Goal: Information Seeking & Learning: Learn about a topic

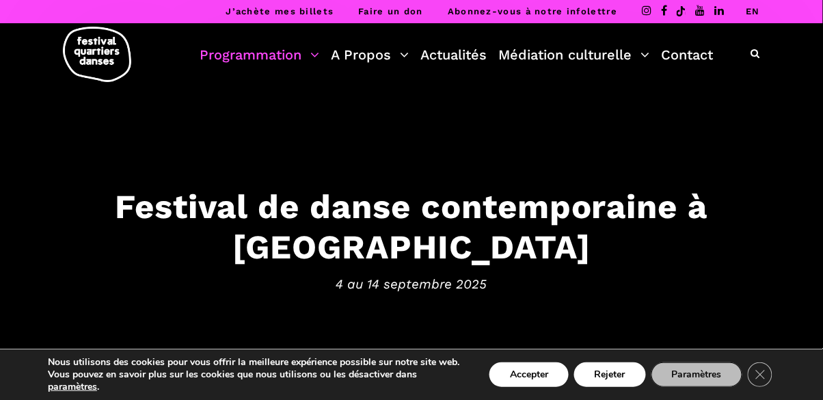
click at [270, 51] on link "Programmation" at bounding box center [260, 54] width 120 height 23
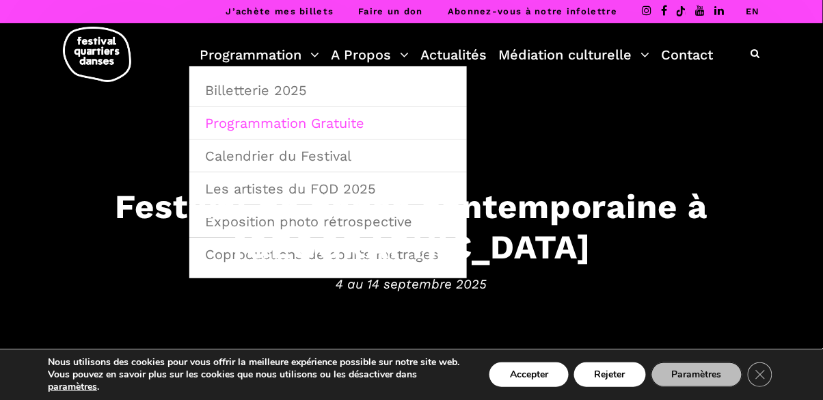
click at [344, 117] on link "Programmation Gratuite" at bounding box center [328, 122] width 262 height 31
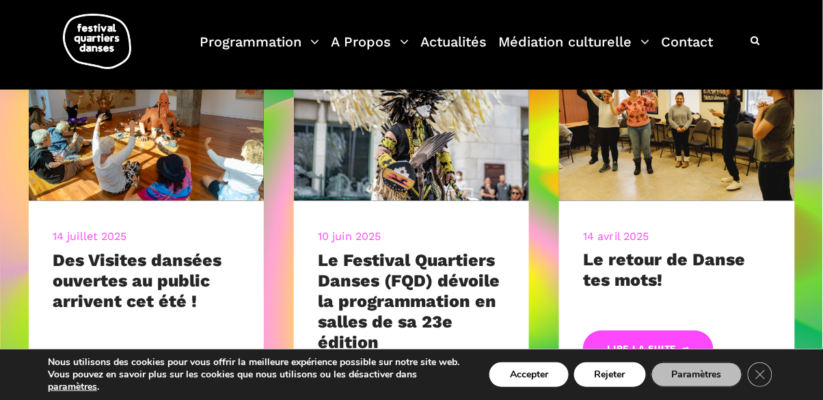
scroll to position [530, 0]
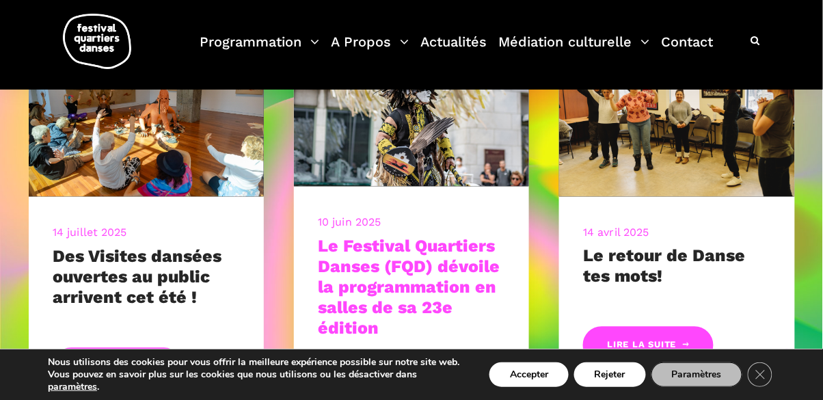
click at [435, 264] on link "Le Festival Quartiers Danses (FQD) dévoile la programmation en salles de sa 23e…" at bounding box center [409, 287] width 182 height 102
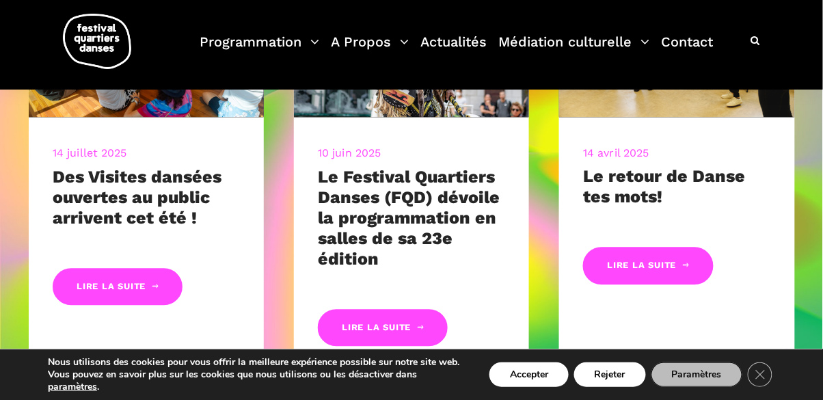
scroll to position [614, 0]
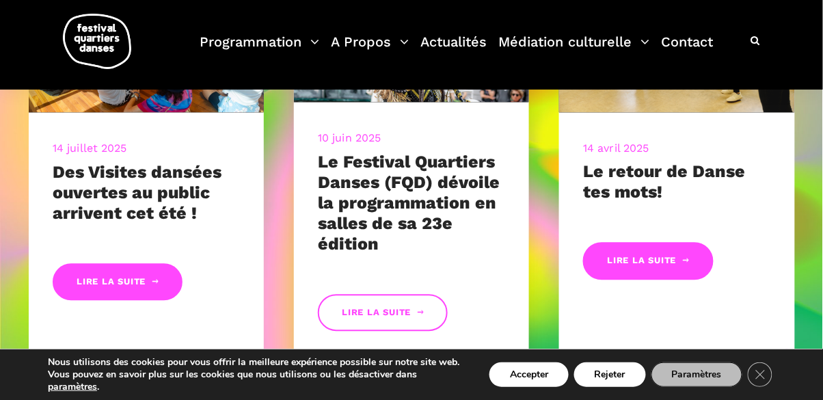
click at [407, 331] on link "Lire la suite" at bounding box center [383, 313] width 130 height 38
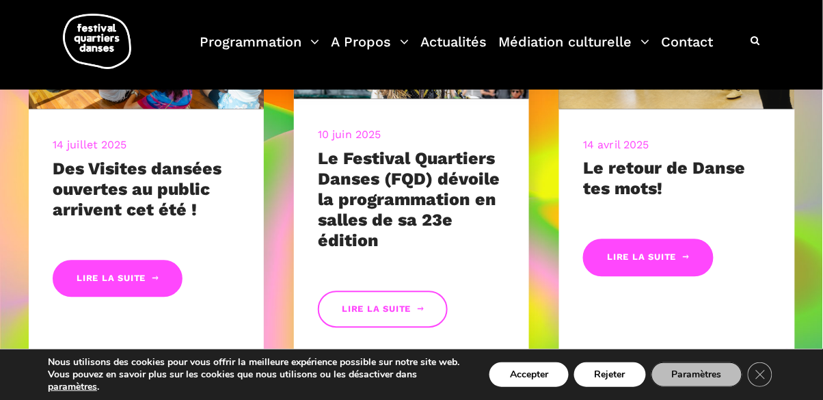
scroll to position [680, 0]
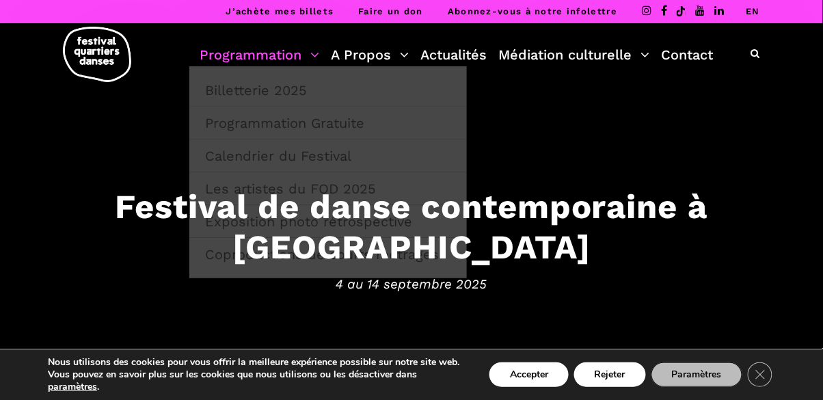
click at [317, 55] on link "Programmation" at bounding box center [260, 54] width 120 height 23
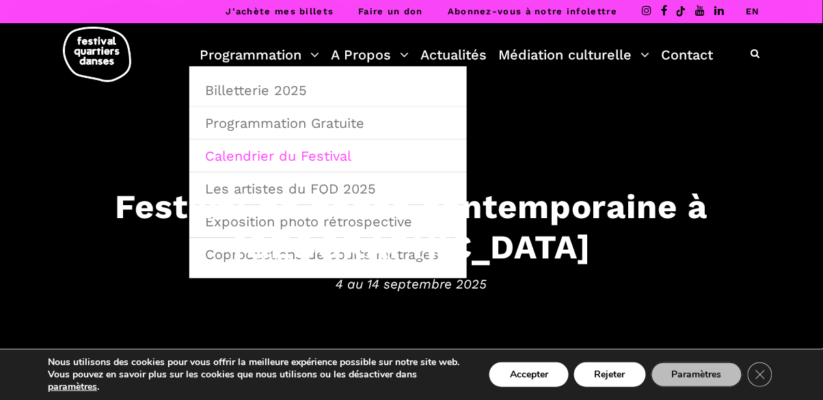
click at [316, 165] on link "Calendrier du Festival" at bounding box center [328, 155] width 262 height 31
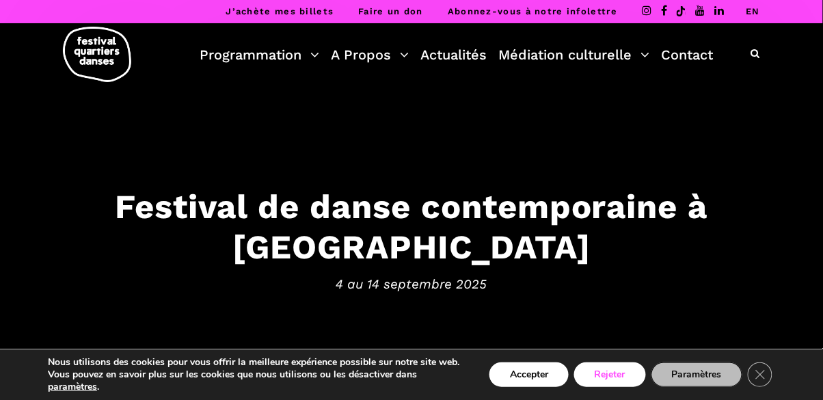
click at [612, 368] on button "Rejeter" at bounding box center [610, 374] width 72 height 25
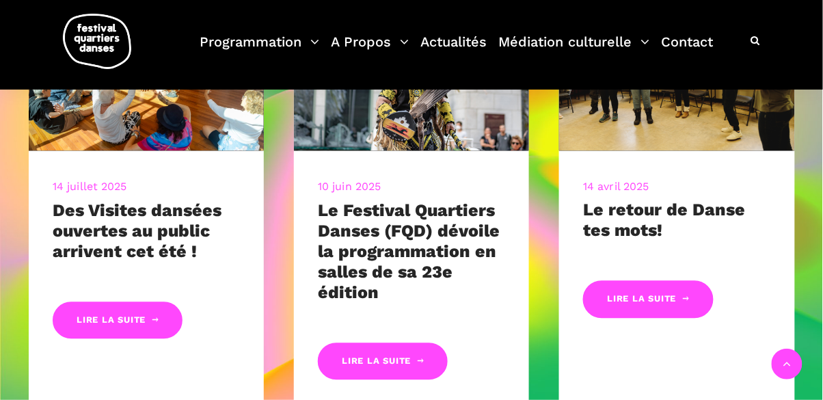
scroll to position [575, 0]
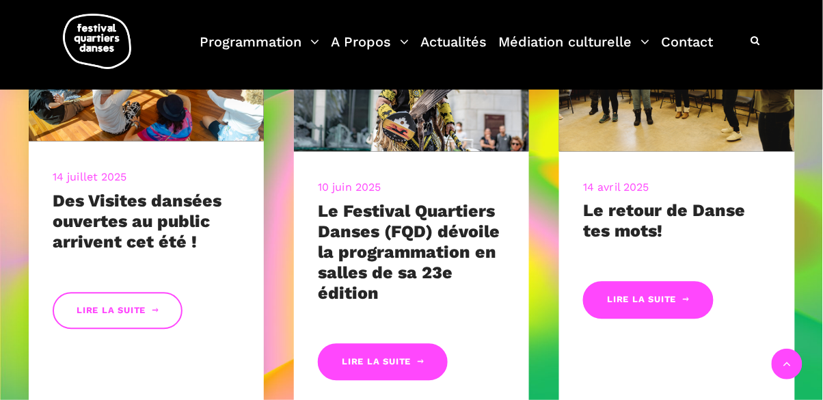
click at [122, 320] on link "Lire la suite" at bounding box center [118, 311] width 130 height 38
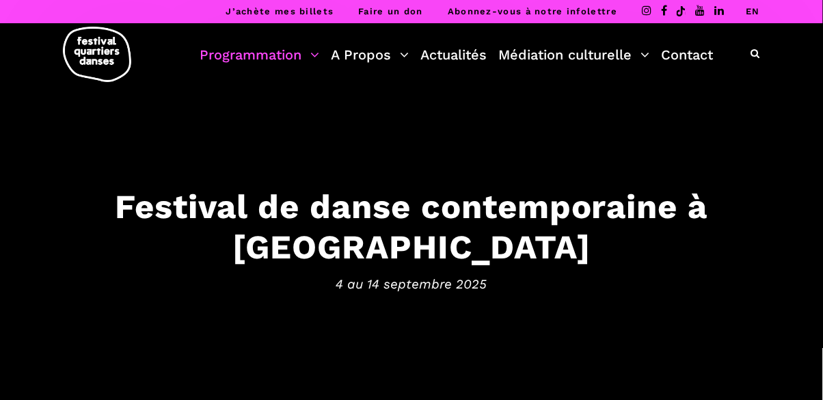
click at [309, 57] on link "Programmation" at bounding box center [260, 54] width 120 height 23
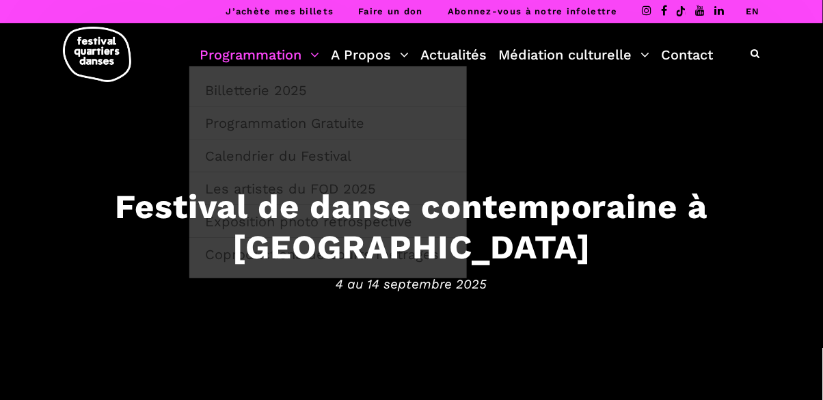
click at [268, 58] on link "Programmation" at bounding box center [260, 54] width 120 height 23
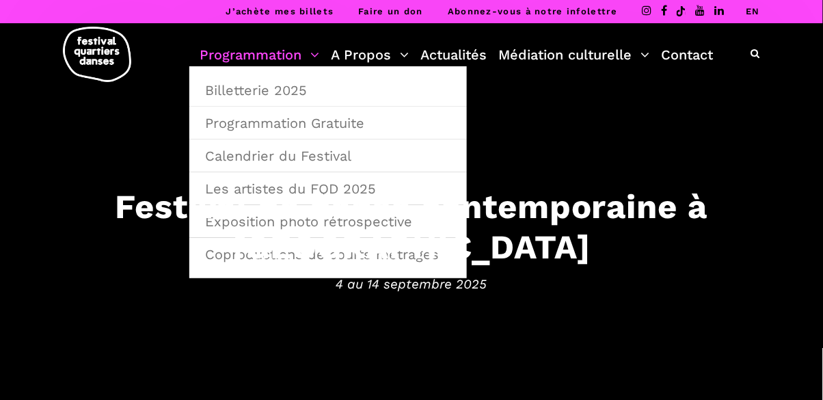
click at [276, 51] on link "Programmation" at bounding box center [260, 54] width 120 height 23
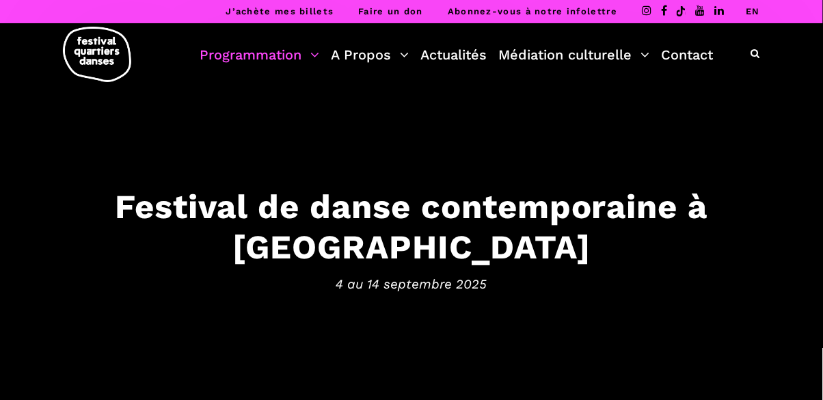
click at [260, 63] on link "Programmation" at bounding box center [260, 54] width 120 height 23
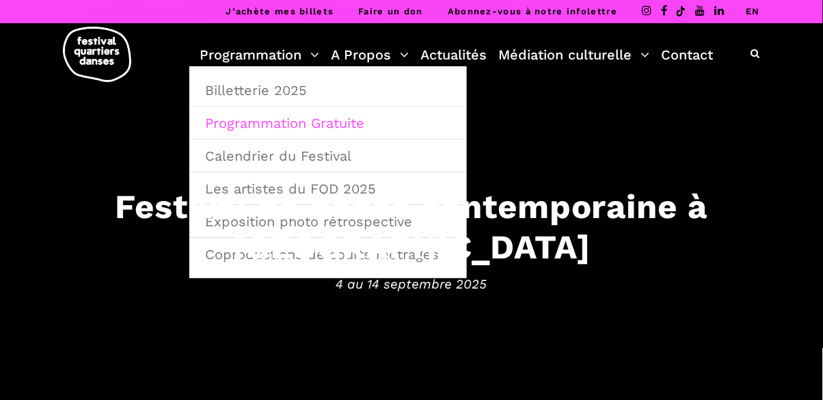
click at [309, 122] on link "Programmation Gratuite" at bounding box center [328, 122] width 262 height 31
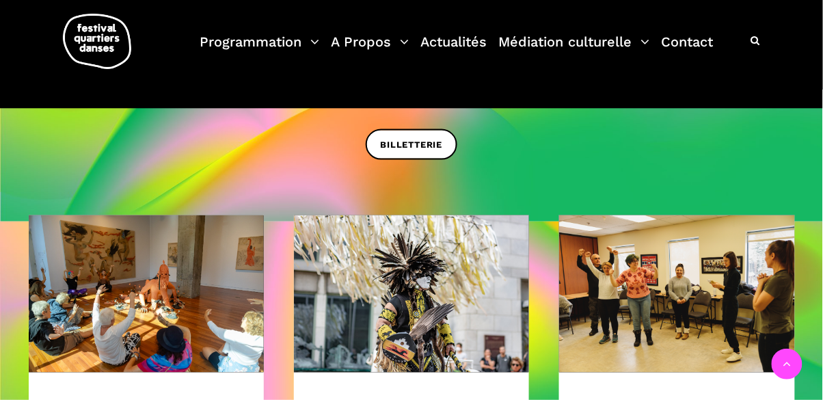
scroll to position [355, 0]
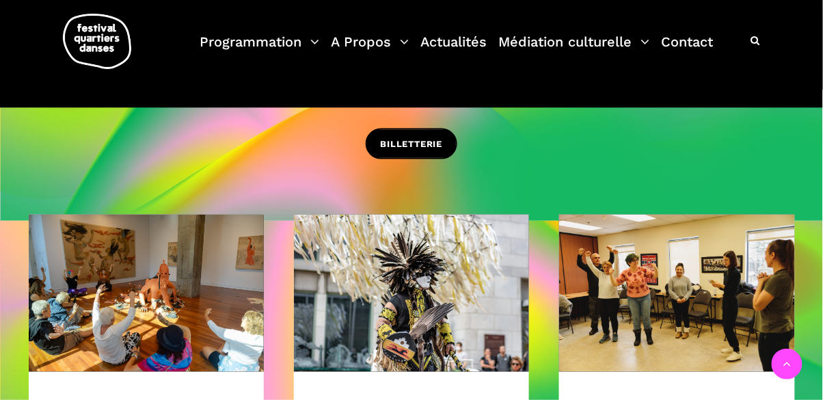
click at [424, 142] on span "BILLETTERIE" at bounding box center [412, 144] width 62 height 14
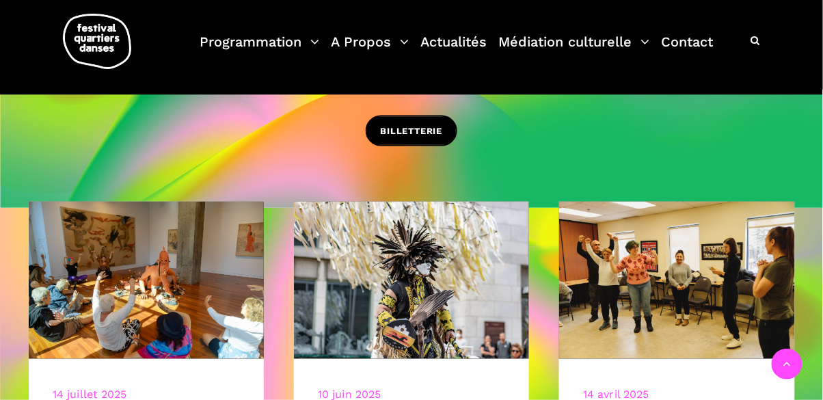
scroll to position [428, 0]
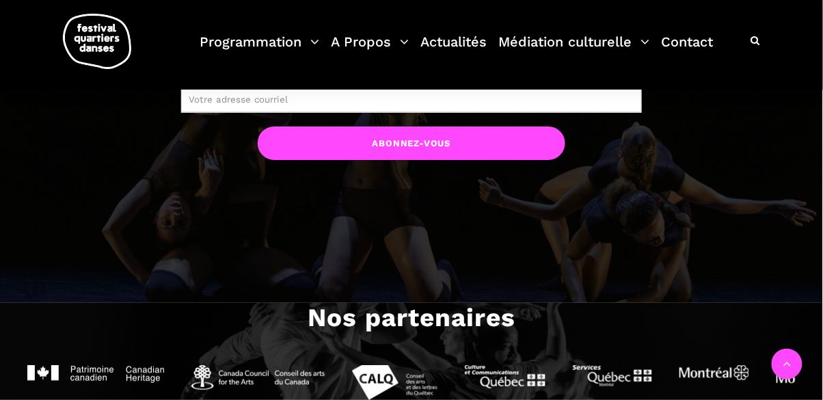
scroll to position [1115, 0]
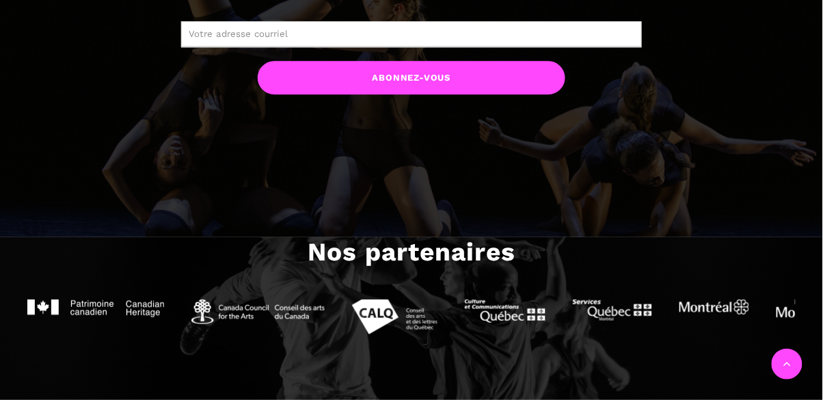
scroll to position [535, 0]
